Goal: Information Seeking & Learning: Learn about a topic

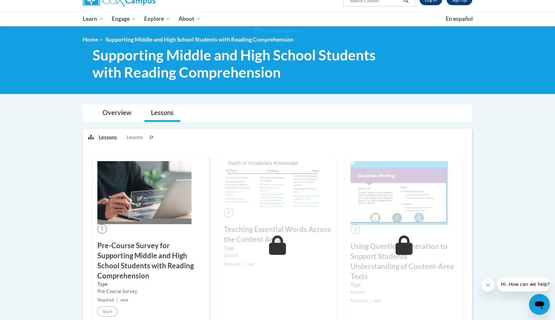
scroll to position [154, 0]
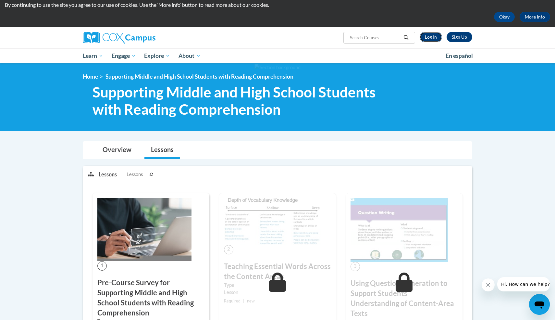
click at [435, 36] on link "Log In" at bounding box center [431, 37] width 22 height 10
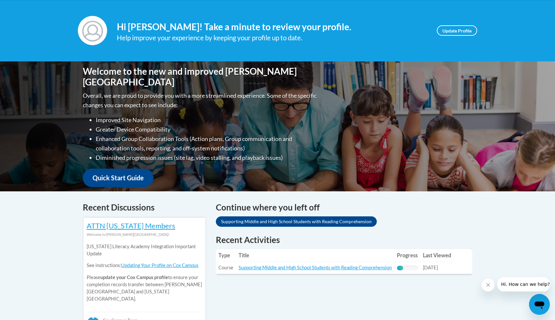
scroll to position [86, 0]
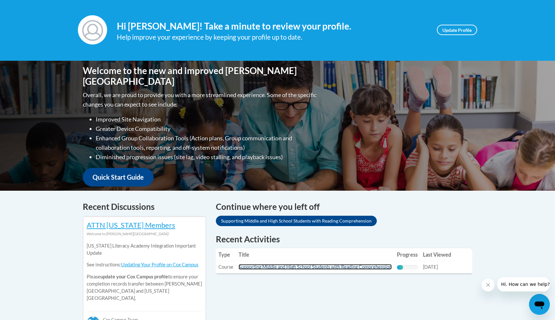
click at [328, 265] on link "Supporting Middle and High School Students with Reading Comprehension" at bounding box center [315, 267] width 153 height 6
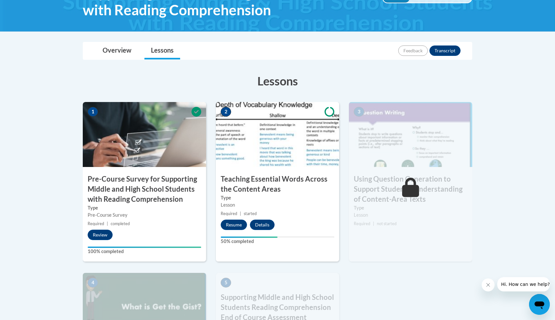
scroll to position [132, 0]
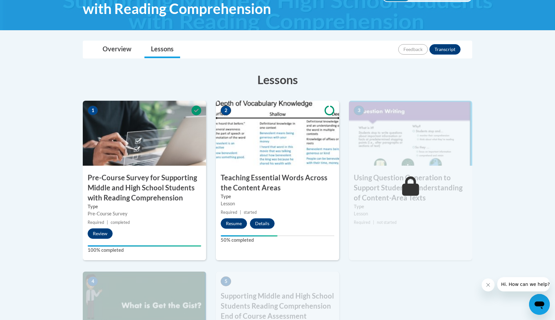
click at [277, 165] on img at bounding box center [277, 133] width 123 height 65
click at [236, 222] on button "Resume" at bounding box center [234, 223] width 26 height 10
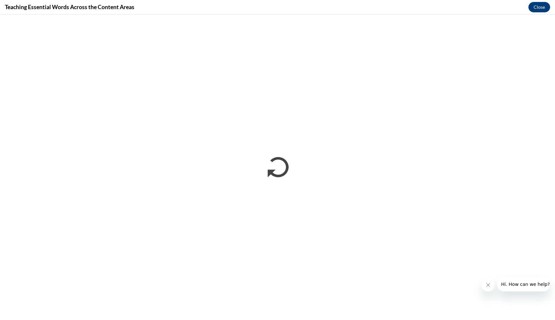
scroll to position [0, 0]
